Goal: Task Accomplishment & Management: Use online tool/utility

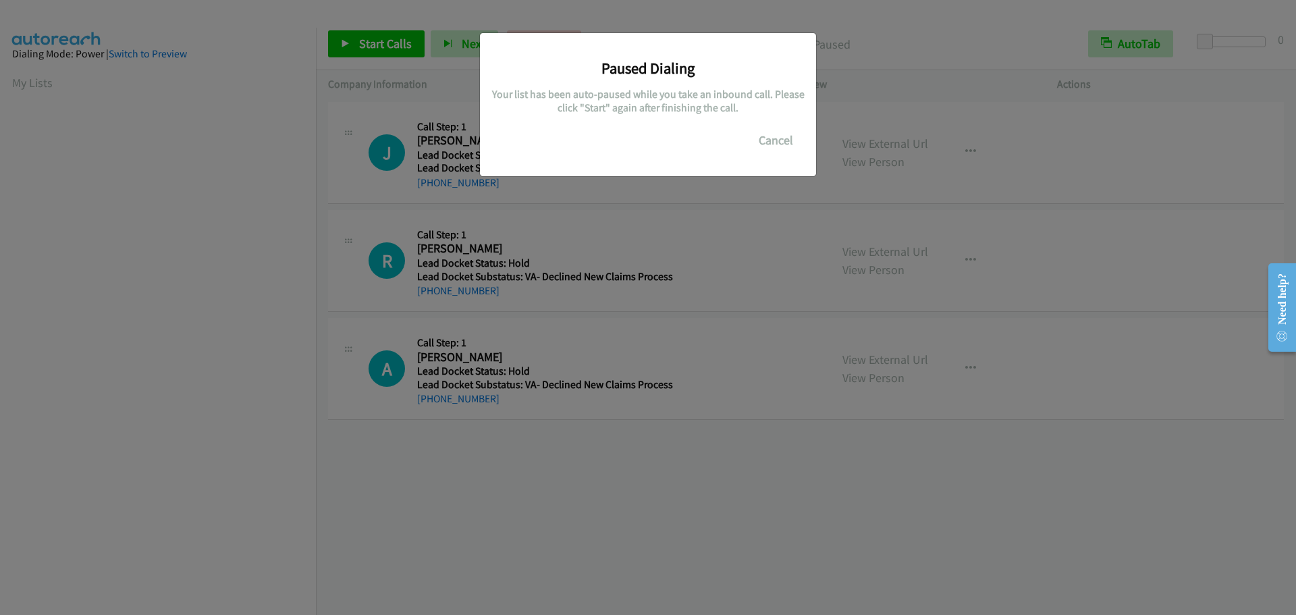
scroll to position [142, 0]
click at [768, 143] on button "Cancel" at bounding box center [776, 140] width 60 height 27
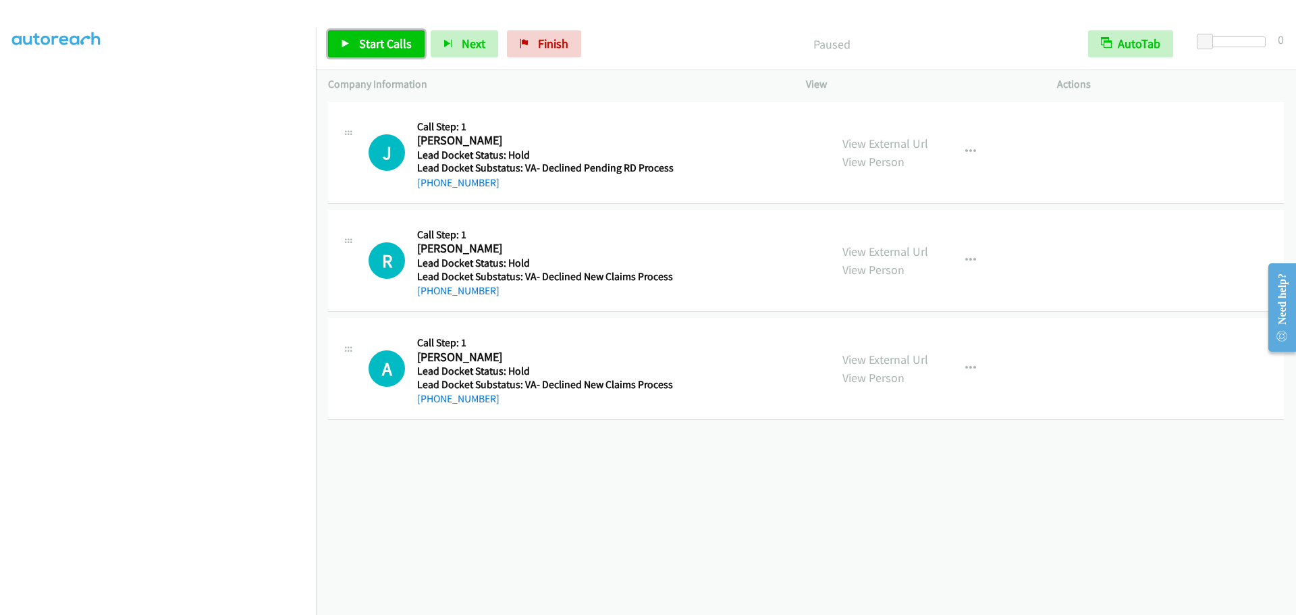
click at [366, 44] on span "Start Calls" at bounding box center [385, 44] width 53 height 16
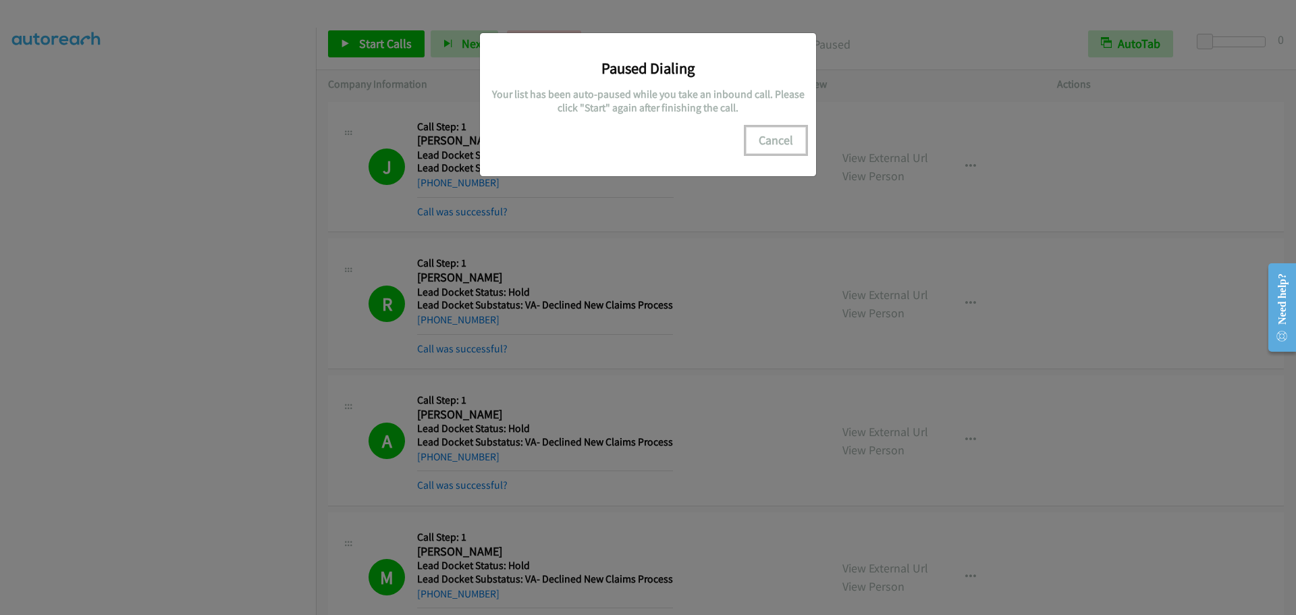
click at [771, 131] on button "Cancel" at bounding box center [776, 140] width 60 height 27
click at [779, 142] on button "Cancel" at bounding box center [776, 140] width 60 height 27
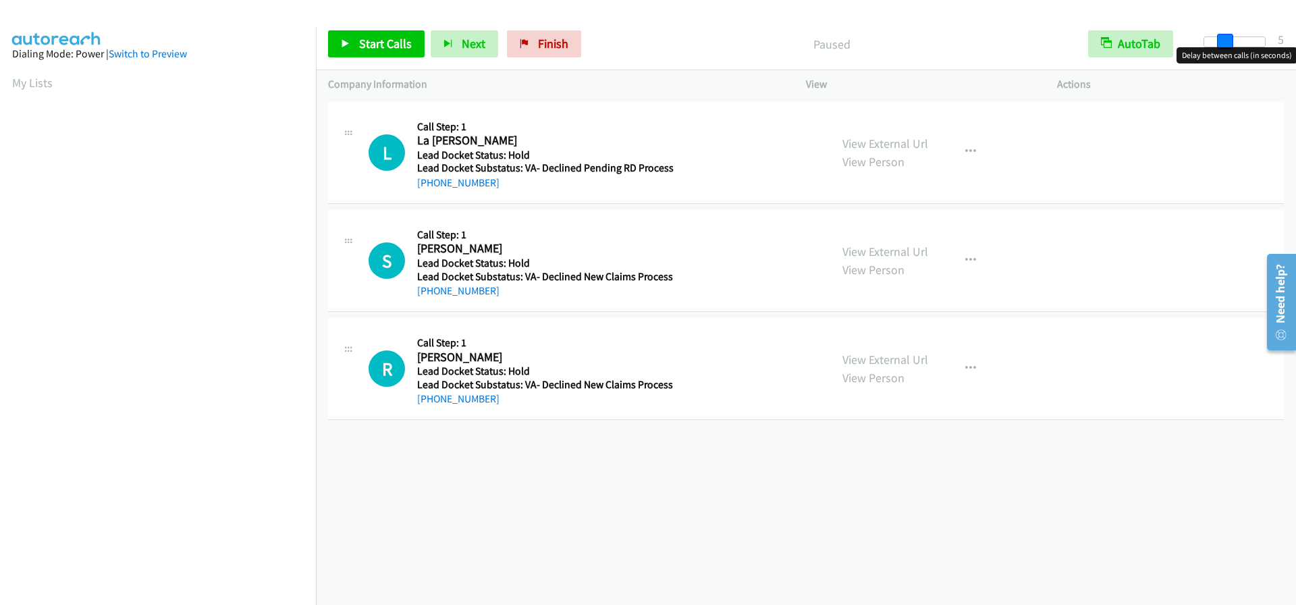
drag, startPoint x: 1199, startPoint y: 38, endPoint x: 1220, endPoint y: 40, distance: 21.7
click at [1220, 40] on span at bounding box center [1225, 42] width 16 height 16
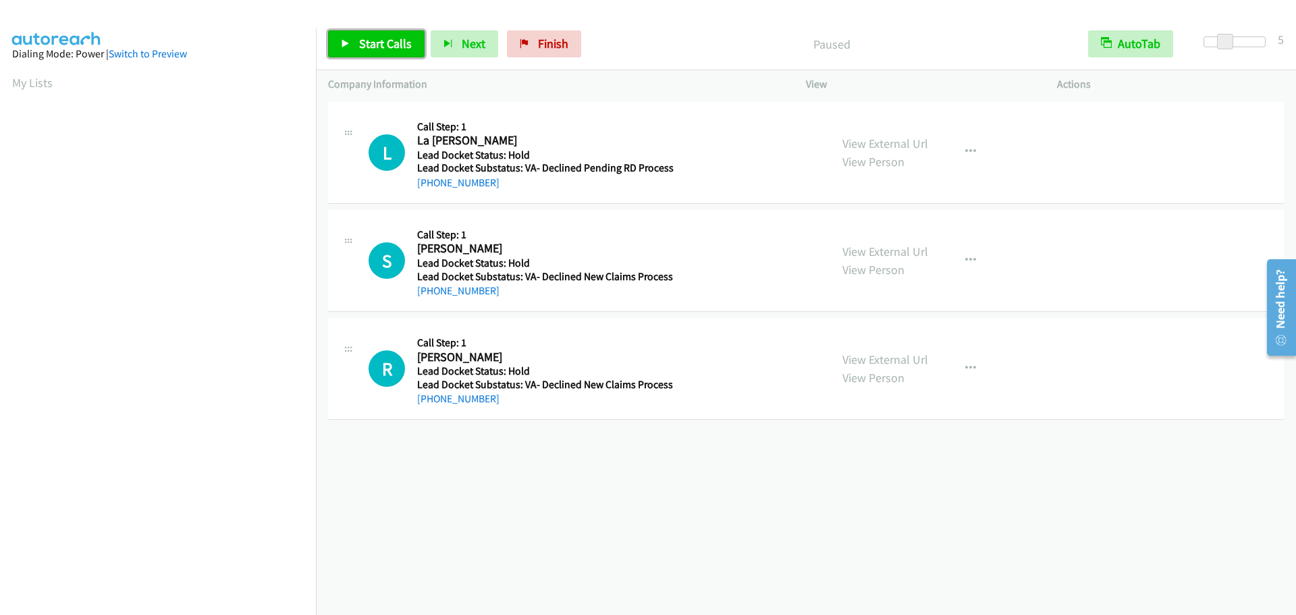
click at [354, 44] on link "Start Calls" at bounding box center [376, 43] width 97 height 27
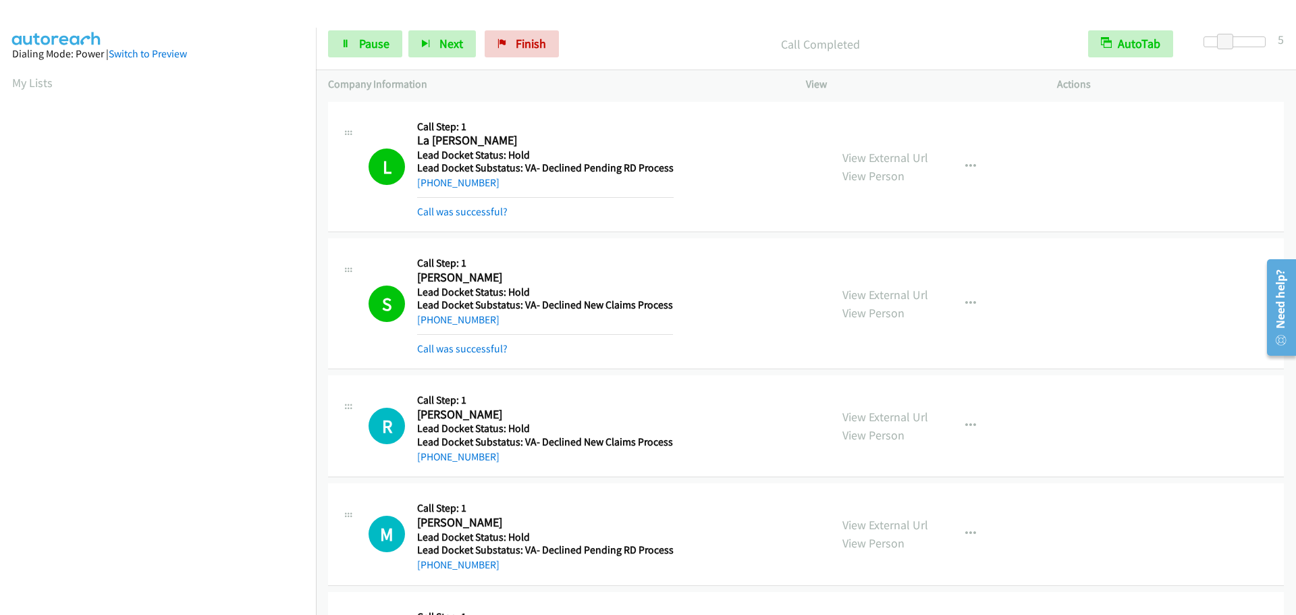
scroll to position [142, 0]
click at [368, 49] on span "Pause" at bounding box center [374, 44] width 30 height 16
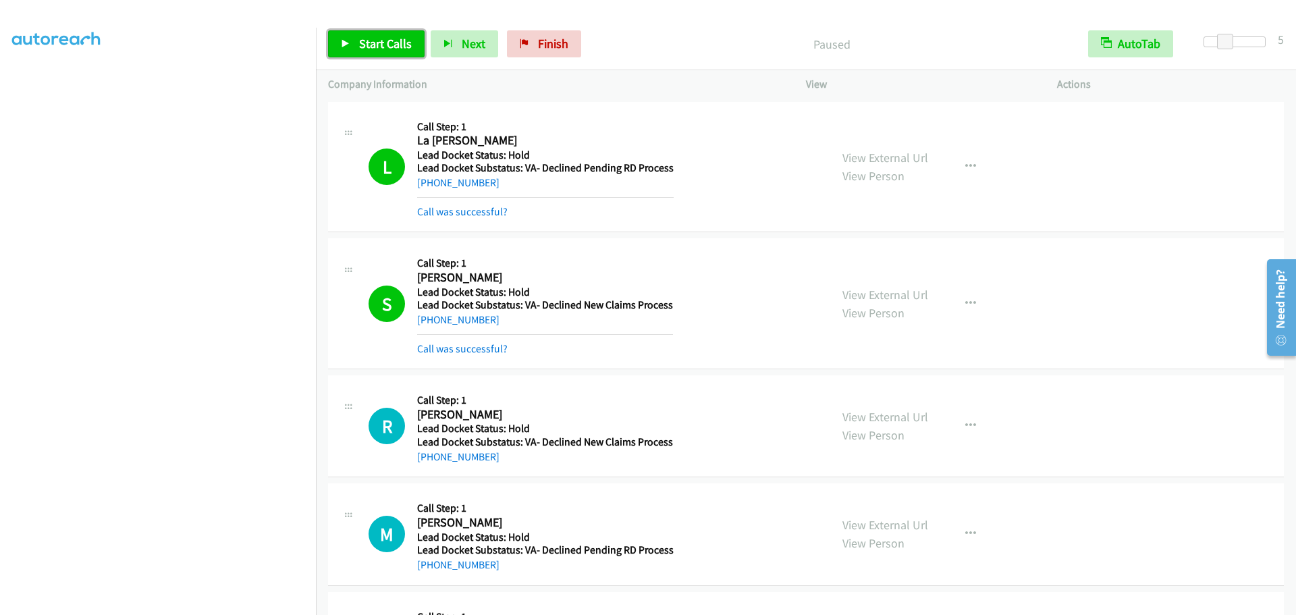
click at [368, 49] on span "Start Calls" at bounding box center [385, 44] width 53 height 16
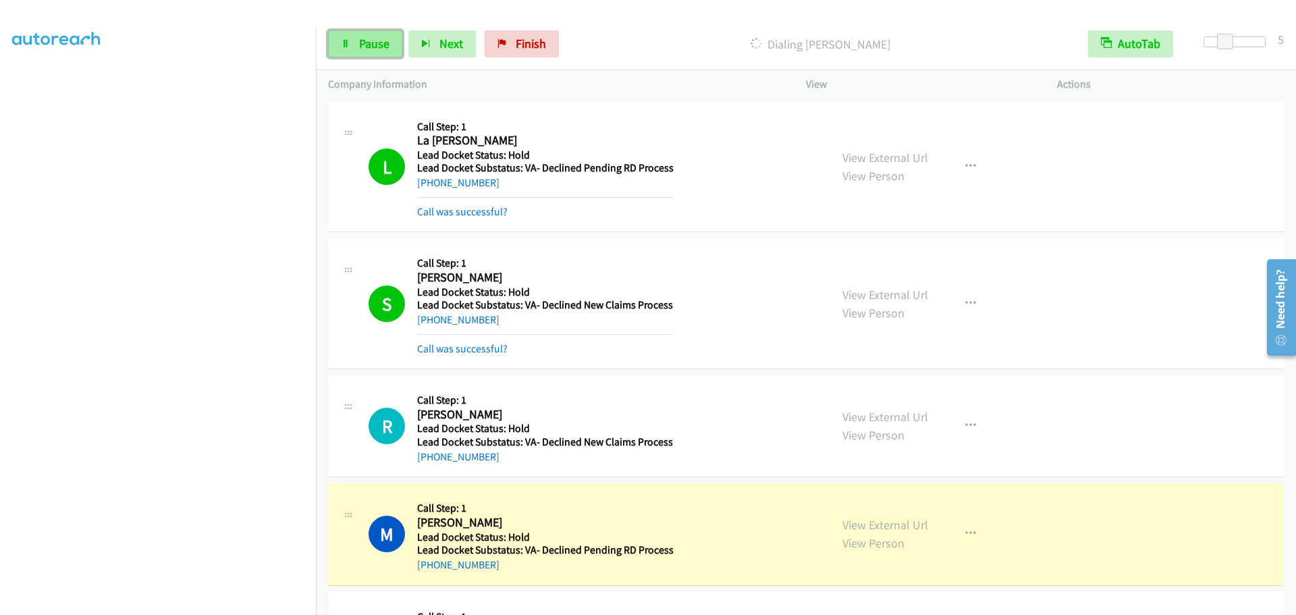
click at [358, 35] on link "Pause" at bounding box center [365, 43] width 74 height 27
